Goal: Task Accomplishment & Management: Use online tool/utility

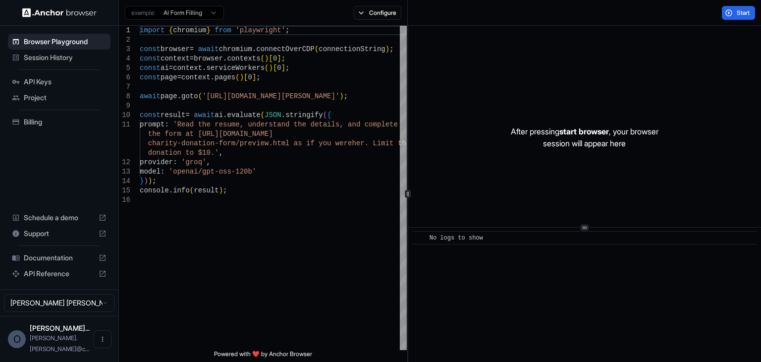
click at [46, 57] on span "Session History" at bounding box center [65, 57] width 83 height 10
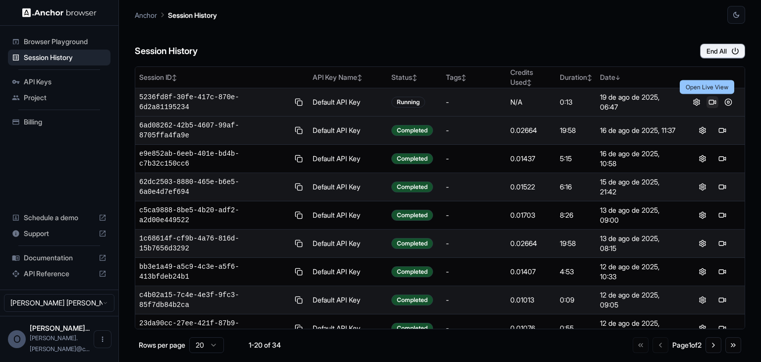
click at [707, 103] on button at bounding box center [712, 102] width 12 height 12
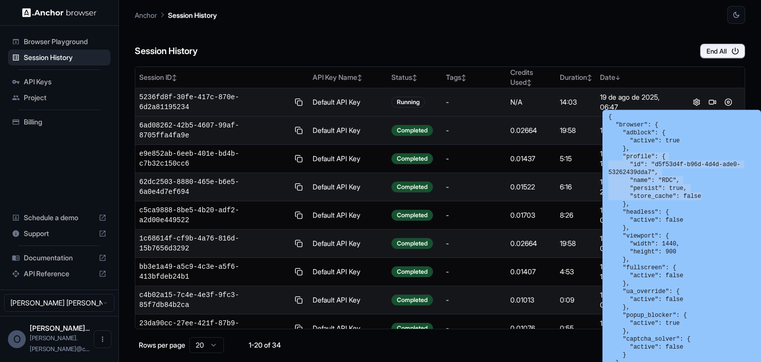
drag, startPoint x: 622, startPoint y: 155, endPoint x: 695, endPoint y: 198, distance: 85.0
click at [695, 198] on pre "{ "browser": { "adblock": { "active": true }, "profile": { "id": "d5f53d4f-b96d…" at bounding box center [681, 303] width 147 height 380
